Goal: Task Accomplishment & Management: Use online tool/utility

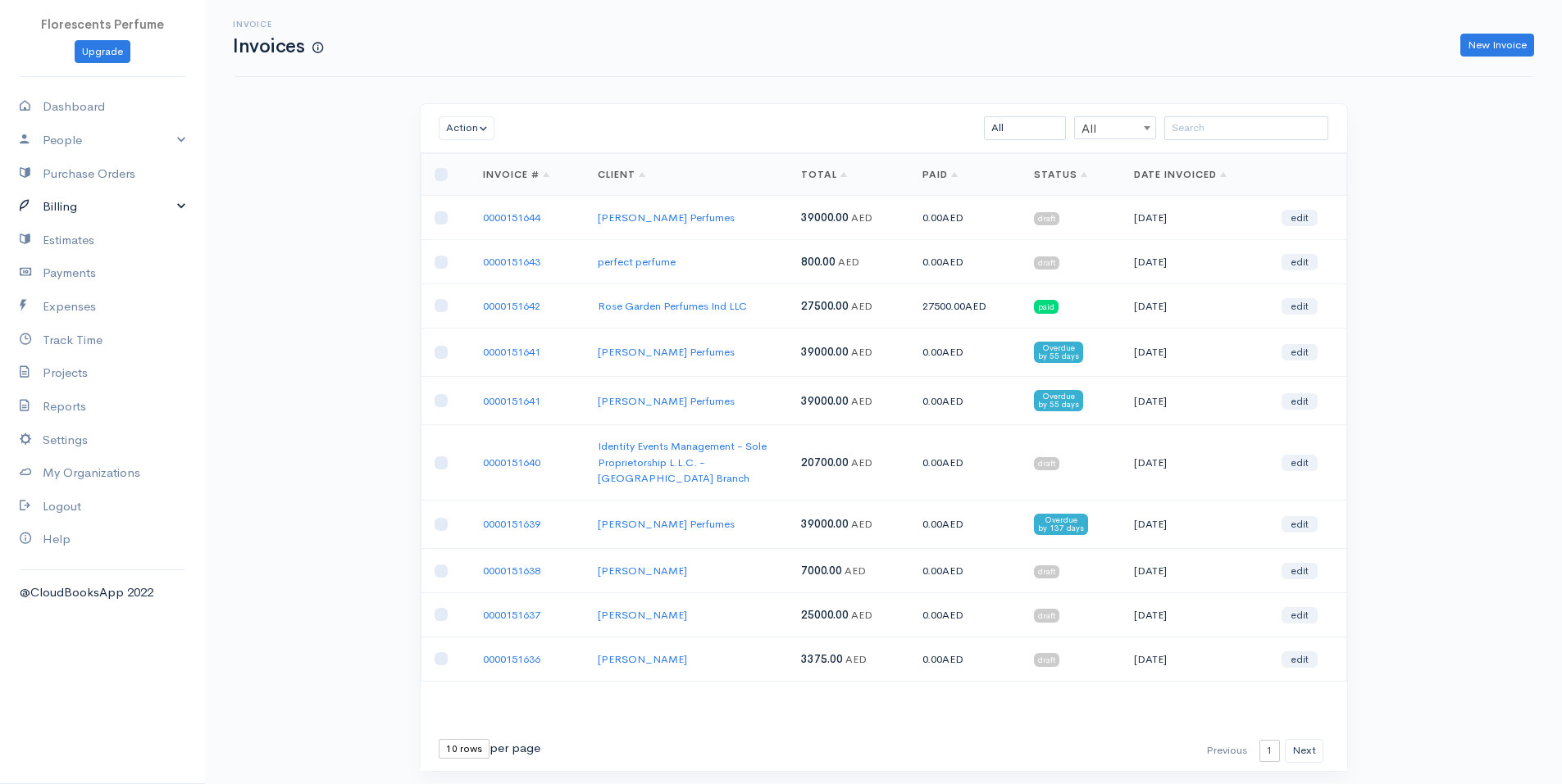
click at [74, 198] on link "Billing" at bounding box center [102, 207] width 205 height 33
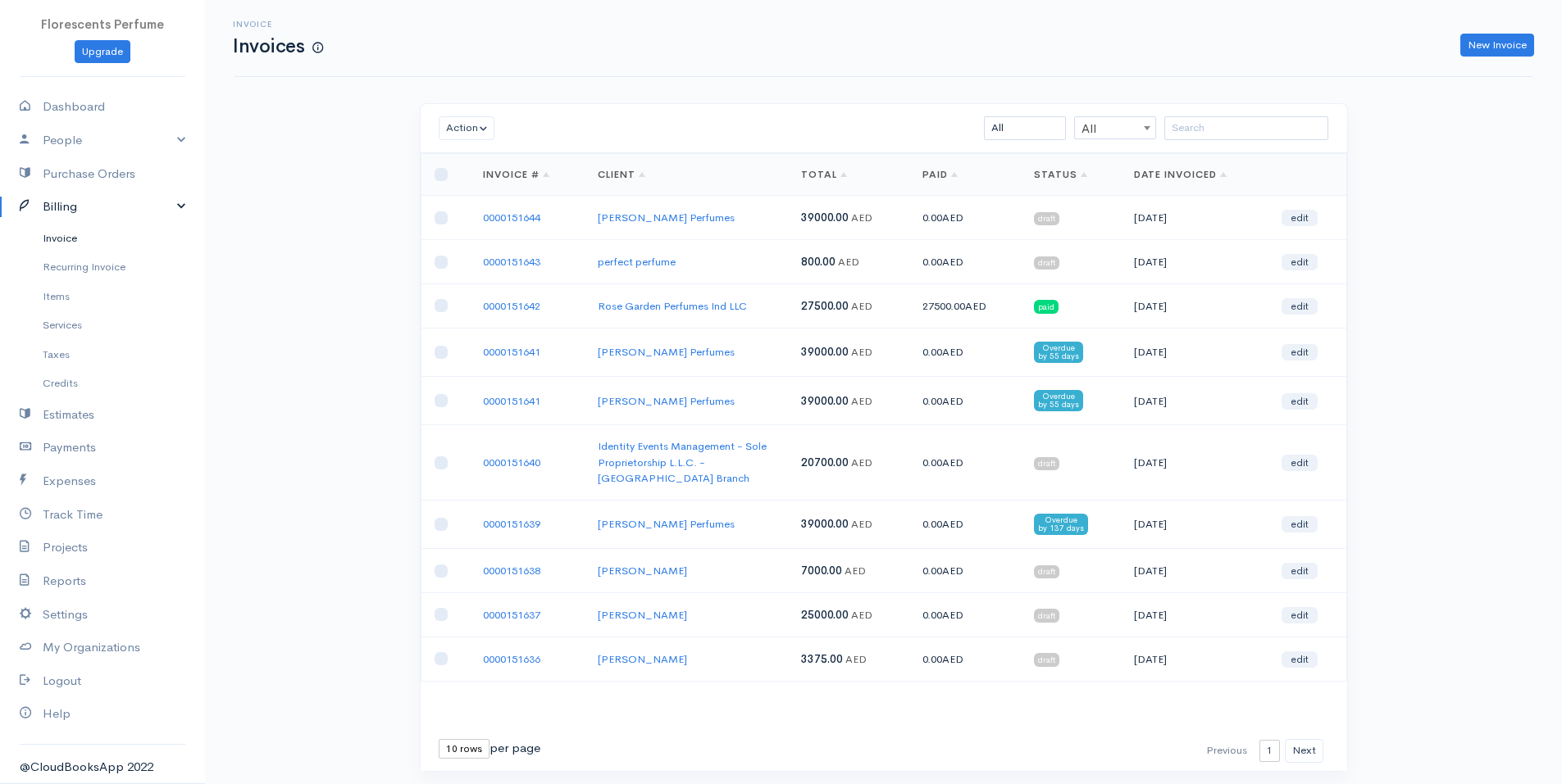
click at [69, 233] on link "Invoice" at bounding box center [102, 238] width 205 height 29
click at [63, 240] on link "Invoice" at bounding box center [102, 238] width 205 height 29
click at [1502, 52] on link "New Invoice" at bounding box center [1498, 45] width 74 height 23
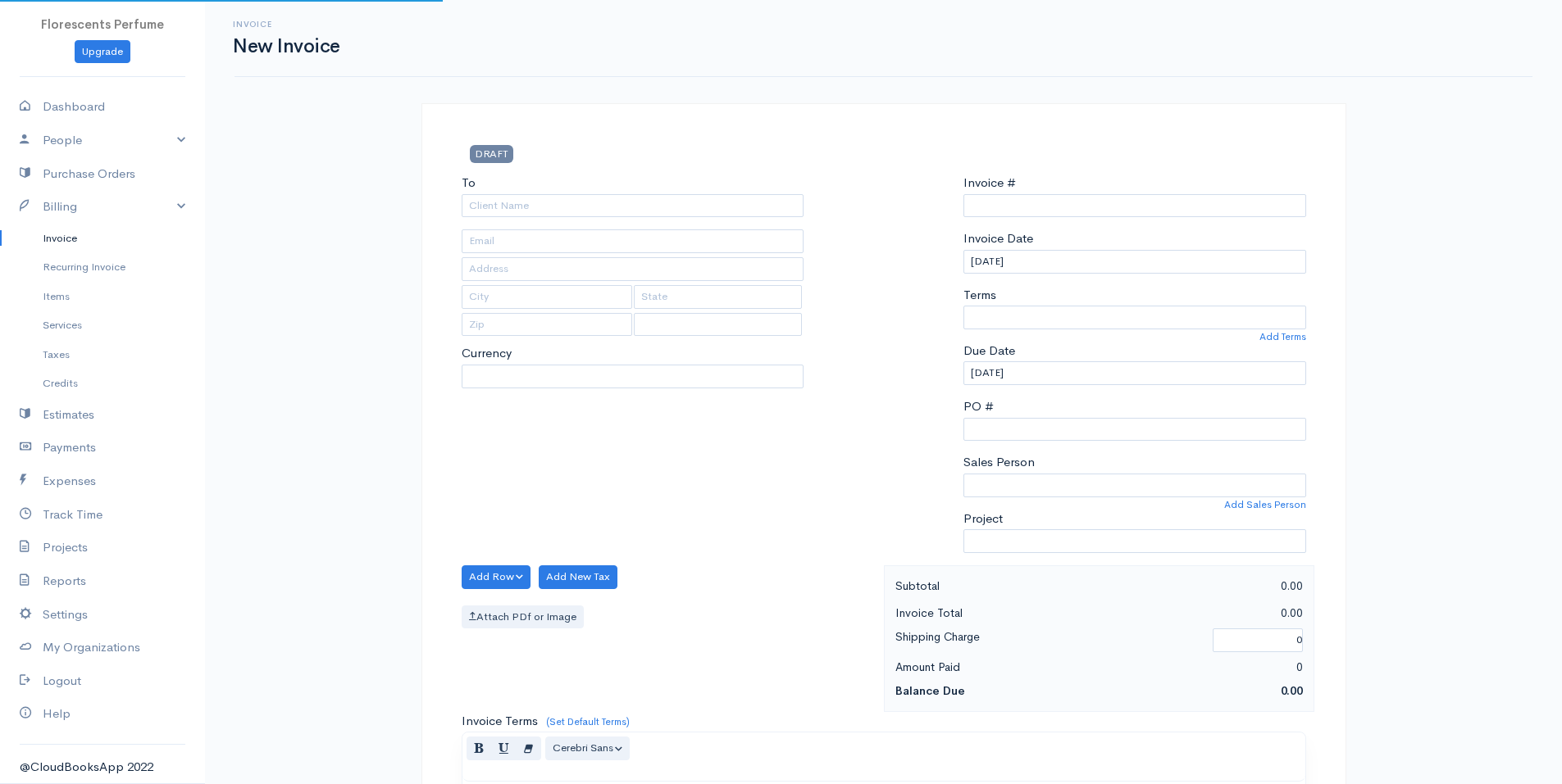
type input "0000151645"
select select "[GEOGRAPHIC_DATA]"
select select "USD"
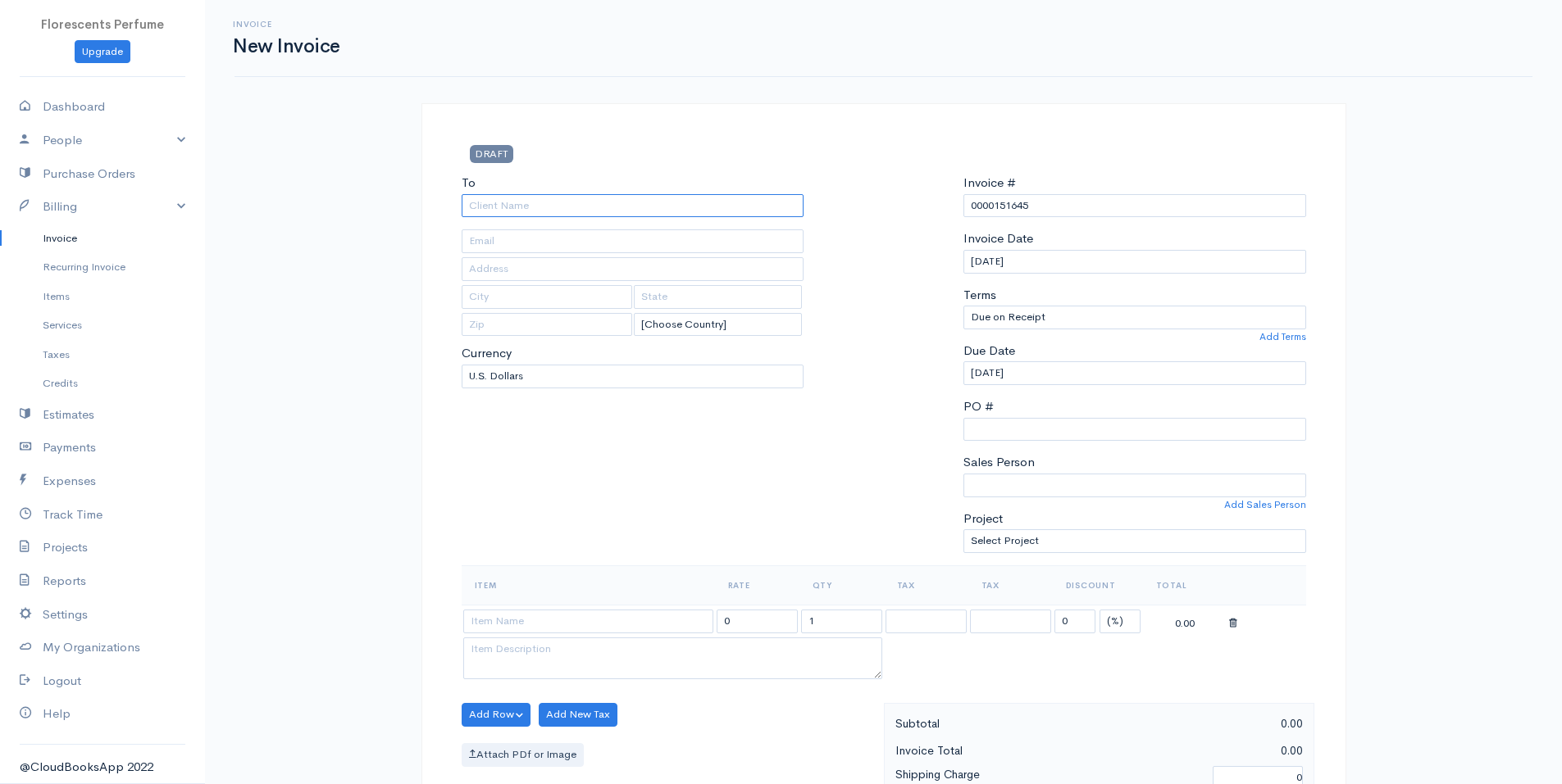
click at [592, 206] on input "To" at bounding box center [632, 206] width 342 height 23
type input "[PERSON_NAME]"
type input "[EMAIL_ADDRESS][DOMAIN_NAME]"
type input "[GEOGRAPHIC_DATA][STREET_ADDRESS]"
type input "Salma"
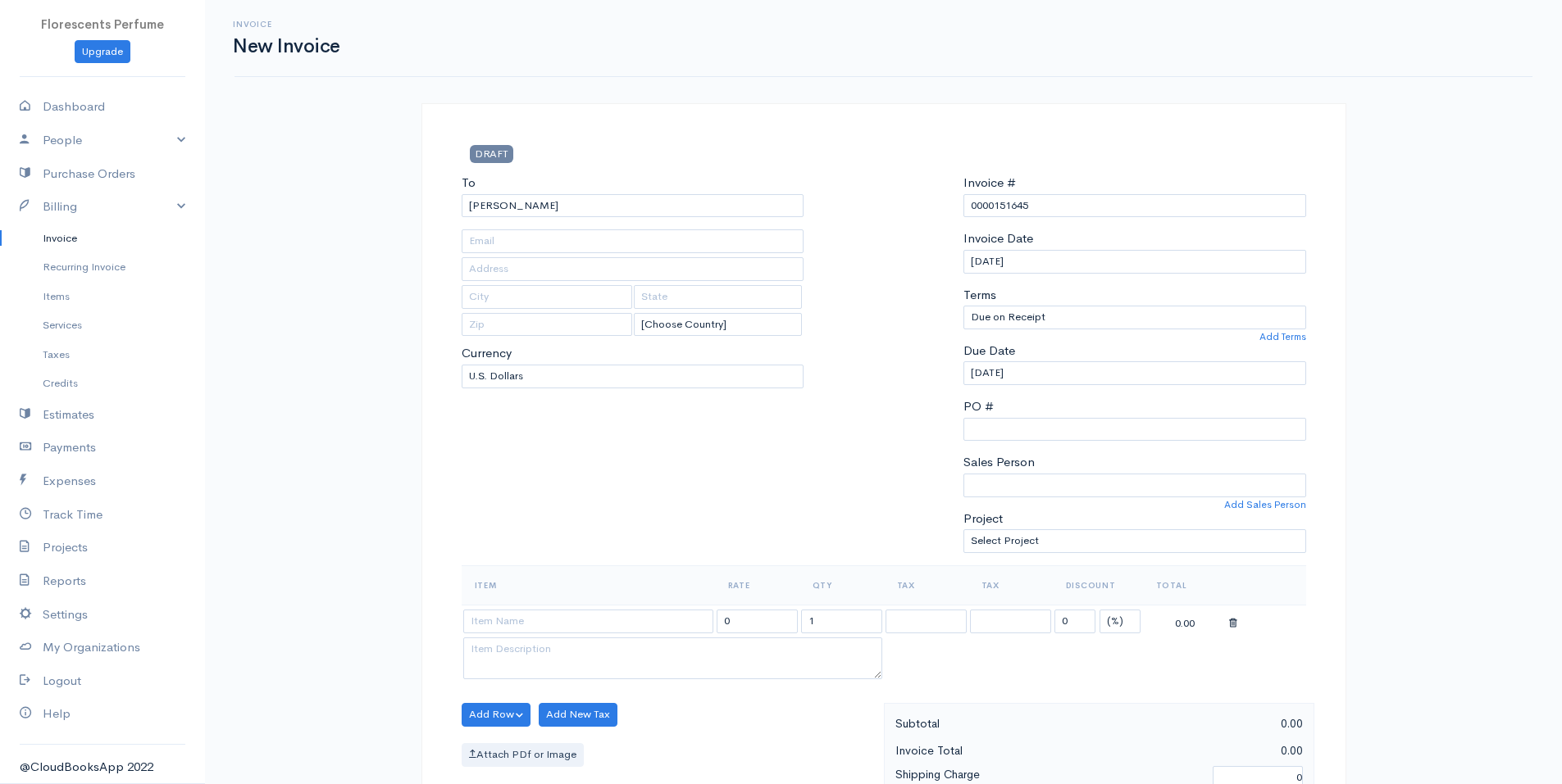
type input "Salma"
click at [570, 223] on body "Florescents Perfume Upgrade Dashboard People Clients Vendors Staff Users Purcha…" at bounding box center [781, 708] width 1562 height 1417
select select "AED"
click at [558, 612] on input at bounding box center [588, 621] width 250 height 23
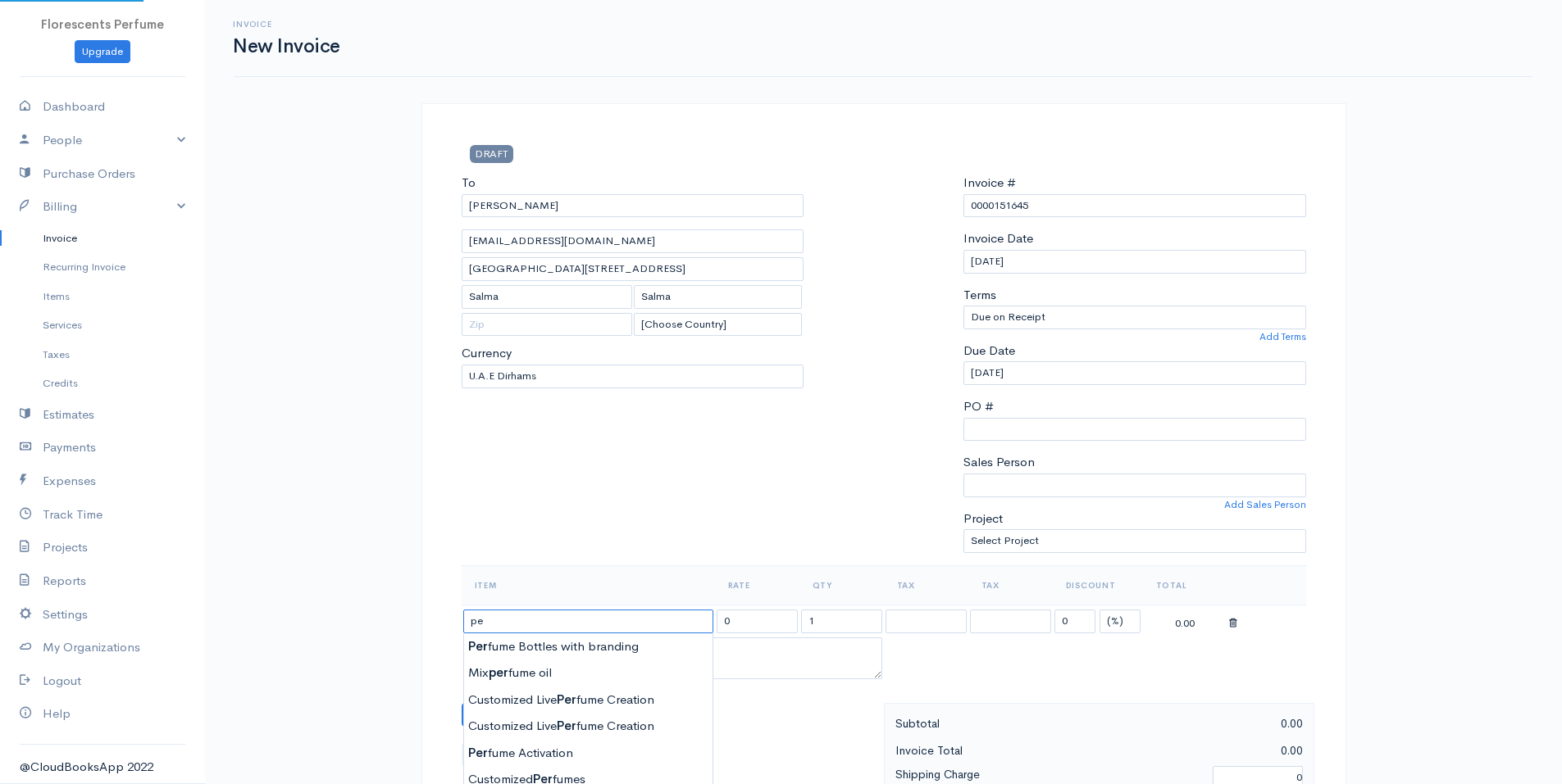
type input "p"
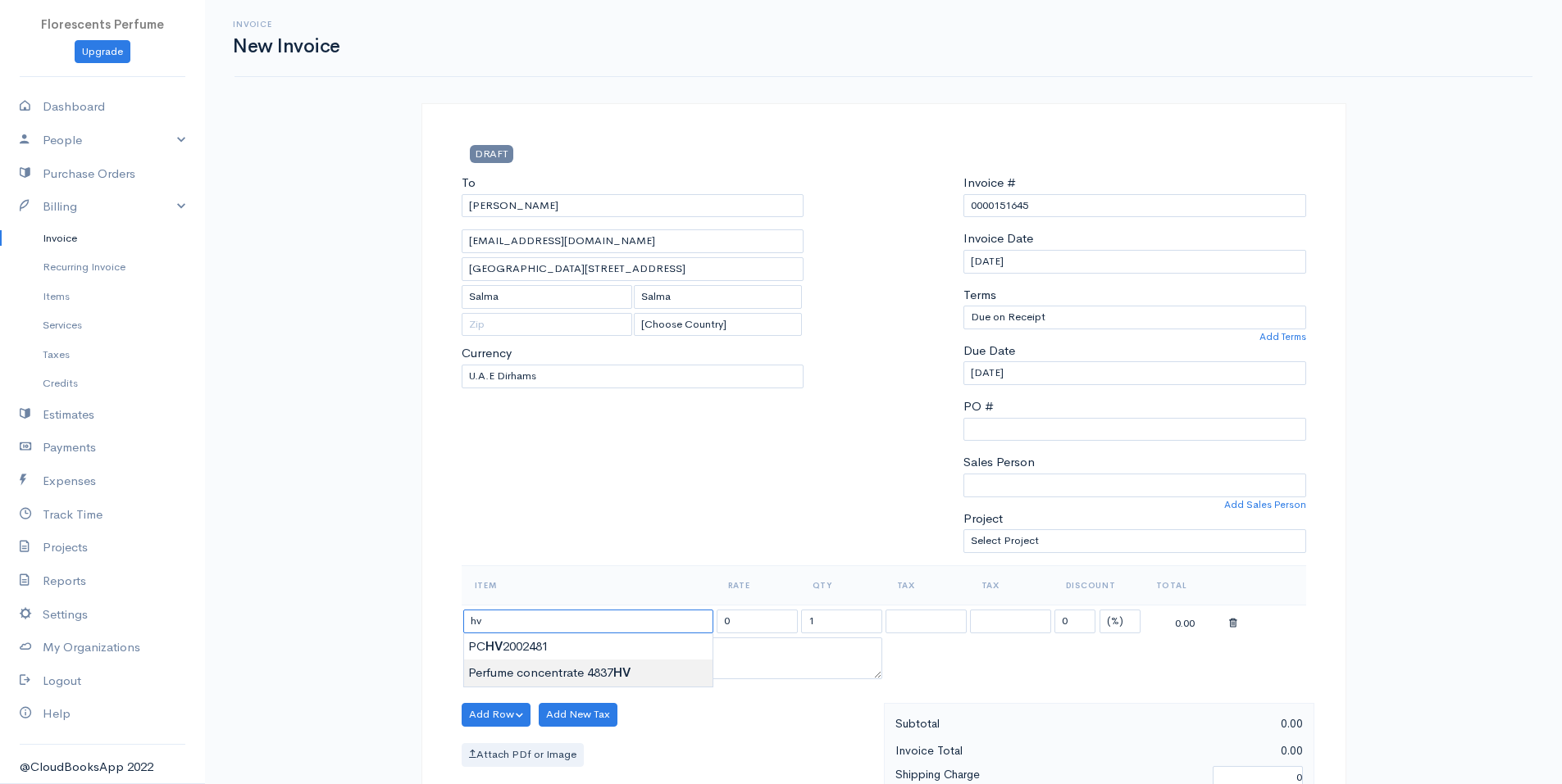
type input "Perfume concentrate 4837 HV"
type input "1250.00"
click at [600, 676] on body "Florescents Perfume Upgrade Dashboard People Clients Vendors Staff Users Purcha…" at bounding box center [781, 708] width 1562 height 1417
click at [597, 620] on input "Perfume concentrate 4837 HV" at bounding box center [588, 621] width 250 height 23
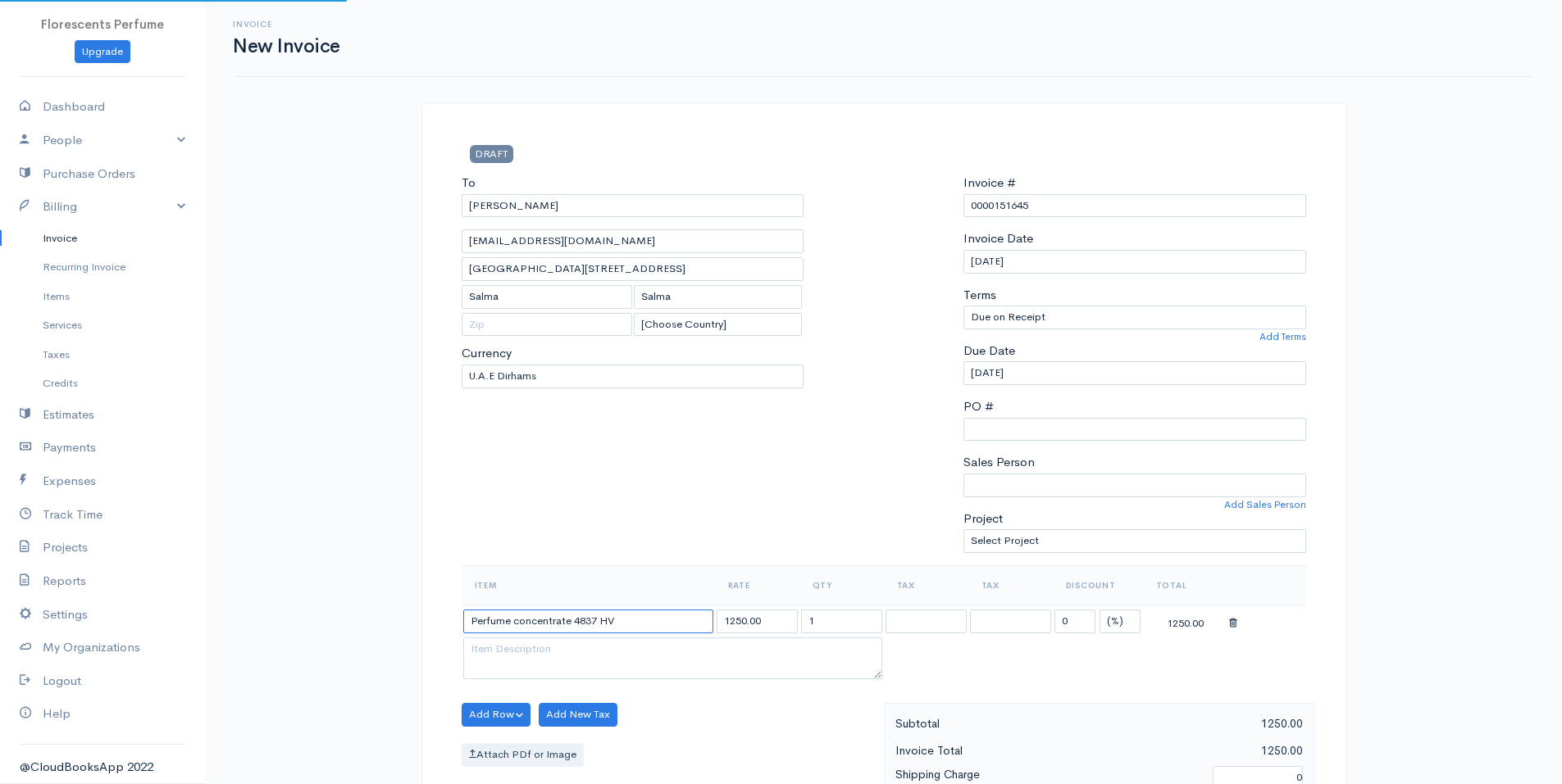
click at [597, 620] on input "Perfume concentrate 4837 HV" at bounding box center [588, 621] width 250 height 23
type input "Perfume Compound"
click at [590, 639] on body "Florescents Perfume Upgrade Dashboard People Clients Vendors Staff Users Purcha…" at bounding box center [781, 708] width 1562 height 1417
click at [782, 623] on input "1250.00" at bounding box center [757, 621] width 81 height 23
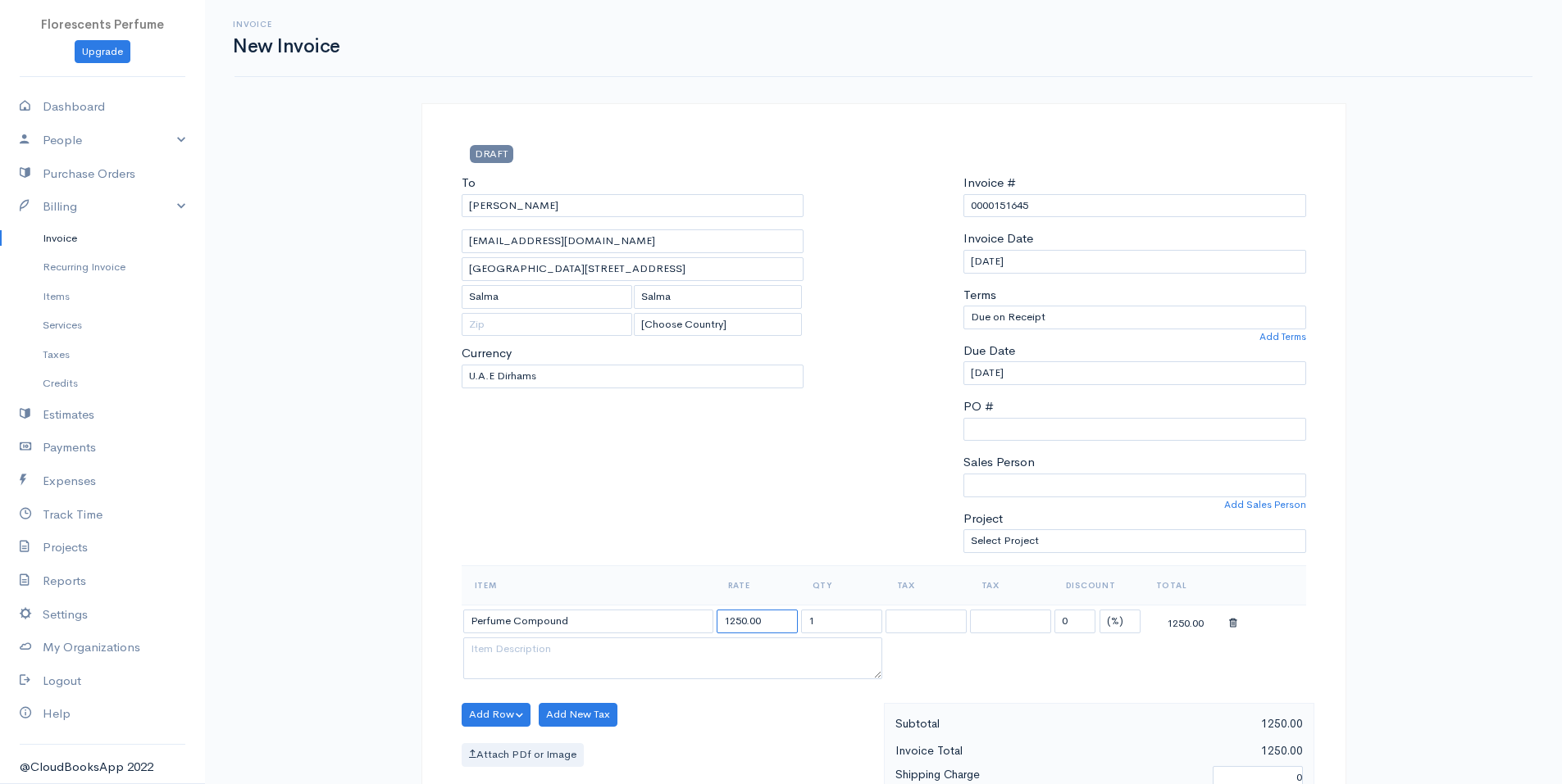
click at [782, 623] on input "1250.00" at bounding box center [757, 621] width 81 height 23
type input "1000"
type input "20"
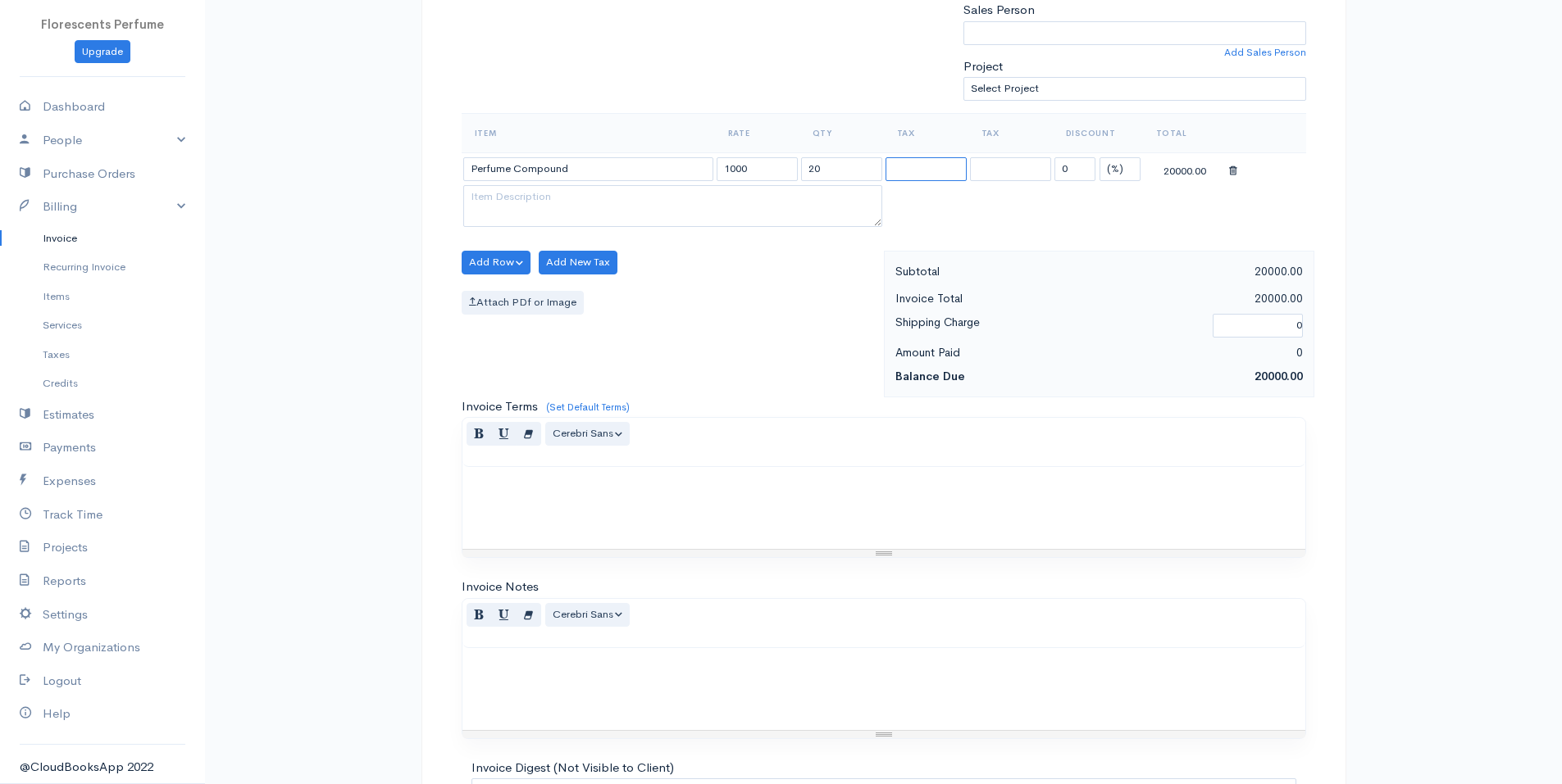
scroll to position [633, 0]
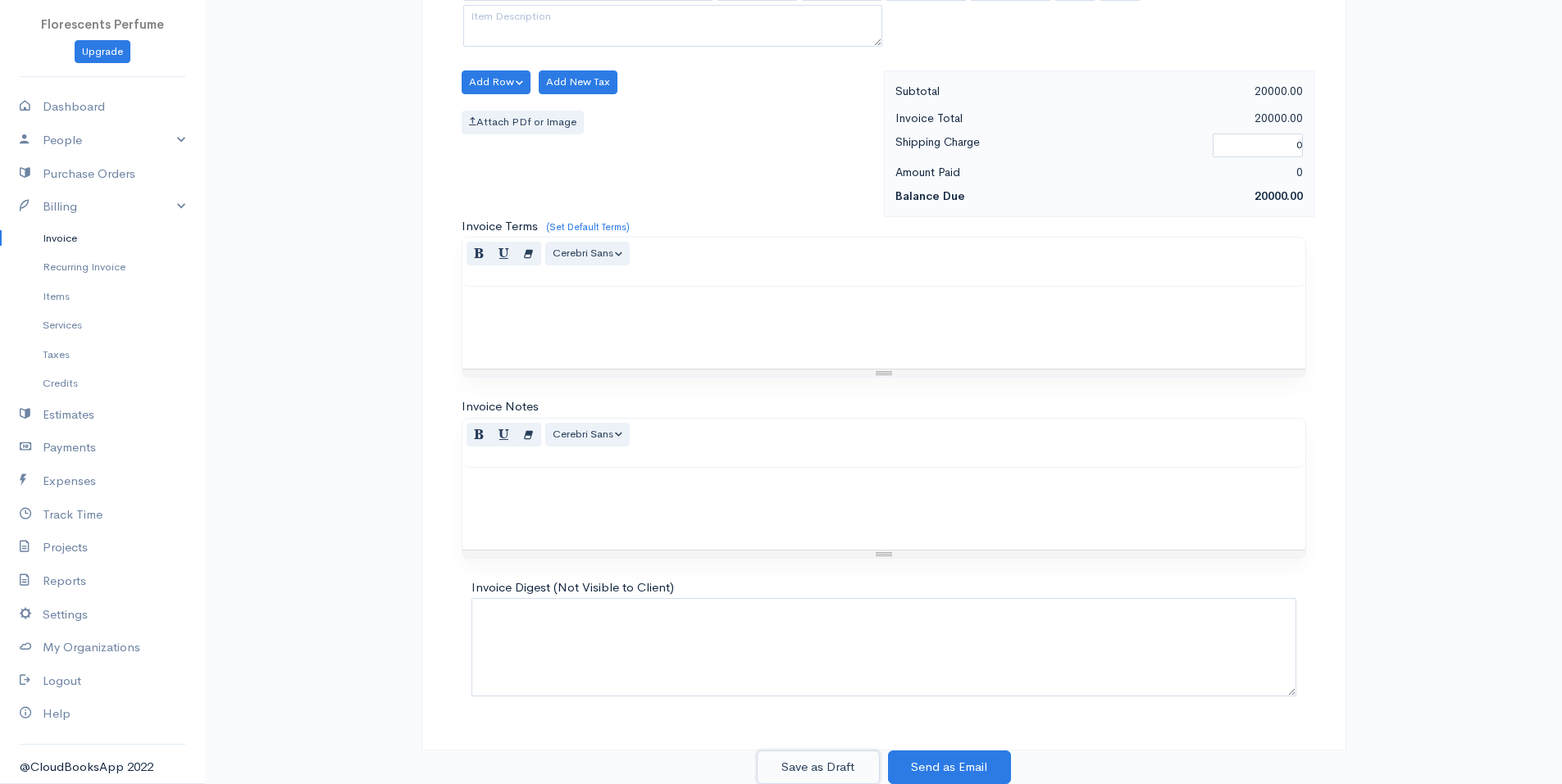
click at [821, 762] on button "Save as Draft" at bounding box center [819, 767] width 123 height 33
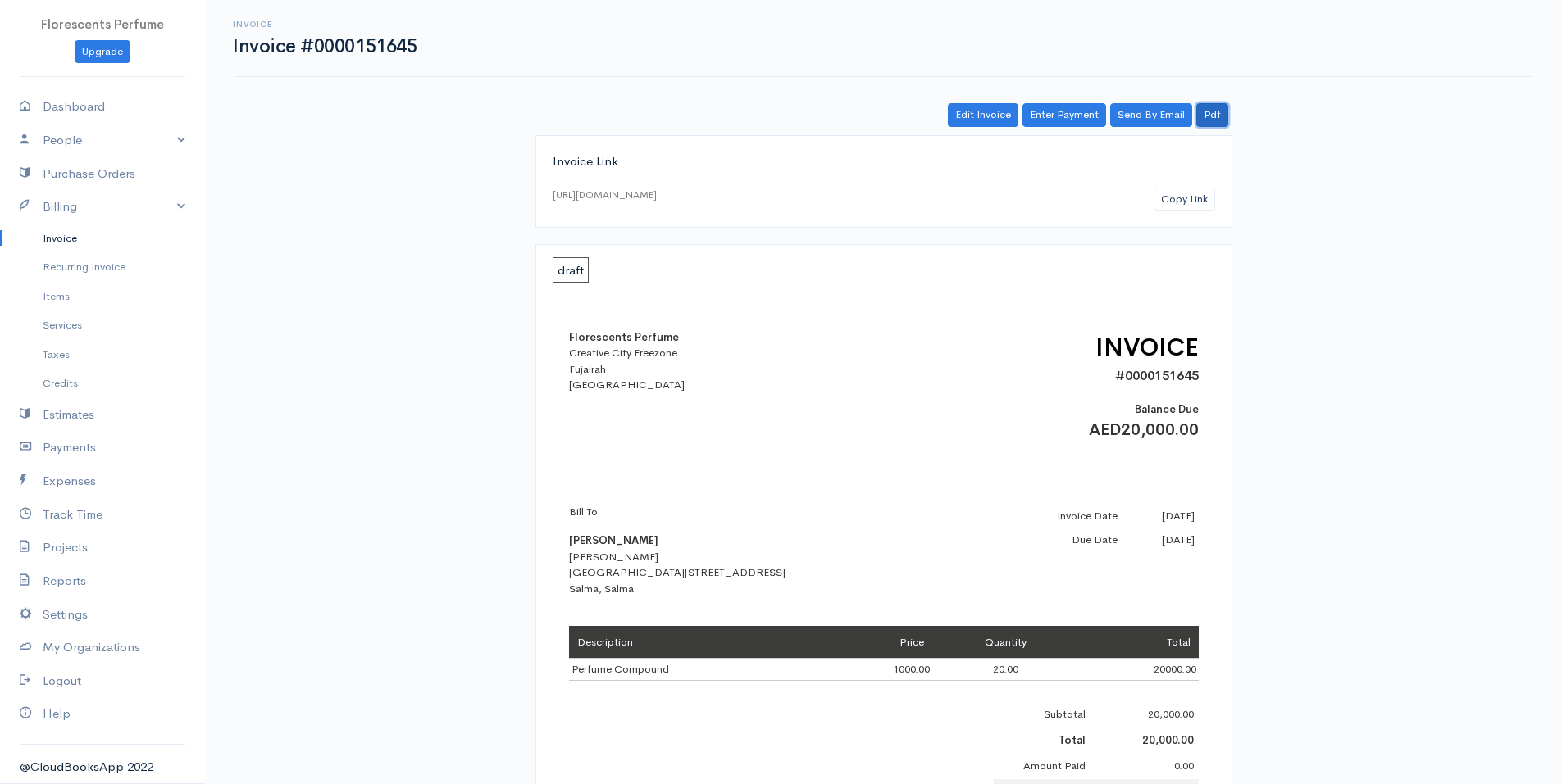
click at [1208, 118] on link "Pdf" at bounding box center [1212, 115] width 32 height 23
